Goal: Use online tool/utility

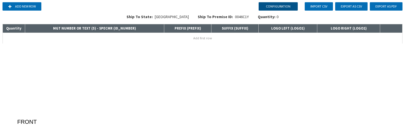
click at [278, 8] on button "Configuration" at bounding box center [278, 6] width 39 height 8
